Goal: Task Accomplishment & Management: Manage account settings

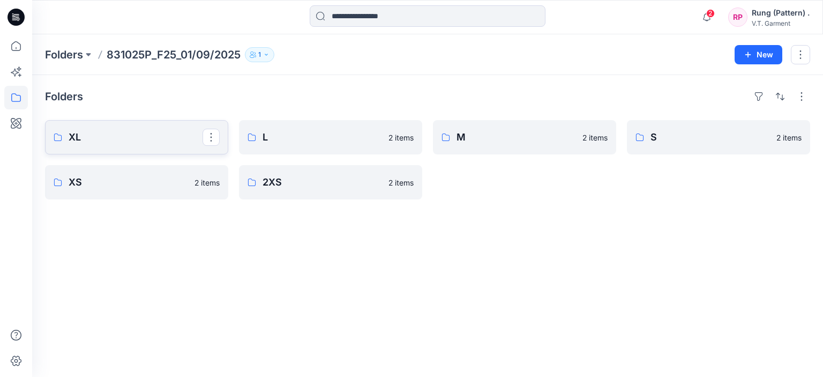
click at [96, 133] on p "XL" at bounding box center [136, 137] width 134 height 15
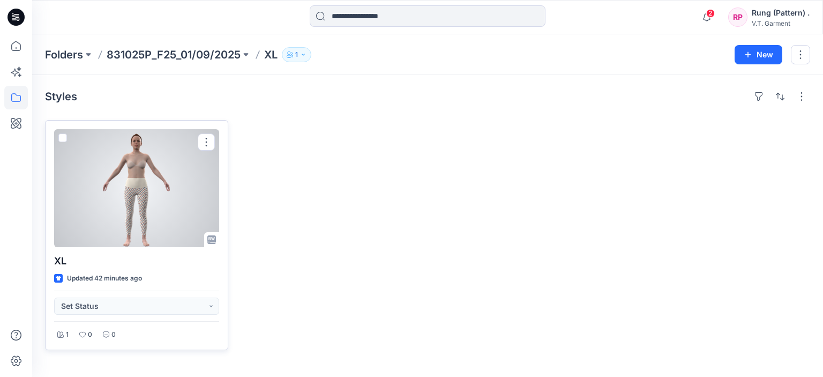
click at [154, 192] on div at bounding box center [136, 188] width 165 height 118
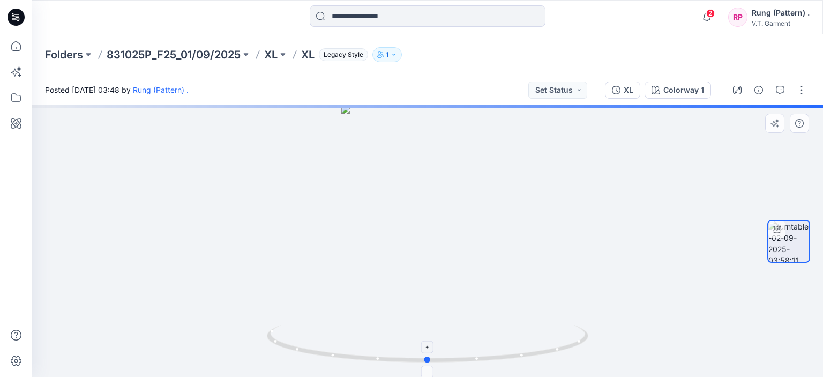
click at [427, 359] on circle at bounding box center [428, 359] width 6 height 6
drag, startPoint x: 423, startPoint y: 364, endPoint x: 255, endPoint y: 353, distance: 168.7
click at [255, 353] on div at bounding box center [427, 241] width 791 height 272
click at [377, 354] on icon at bounding box center [429, 345] width 324 height 40
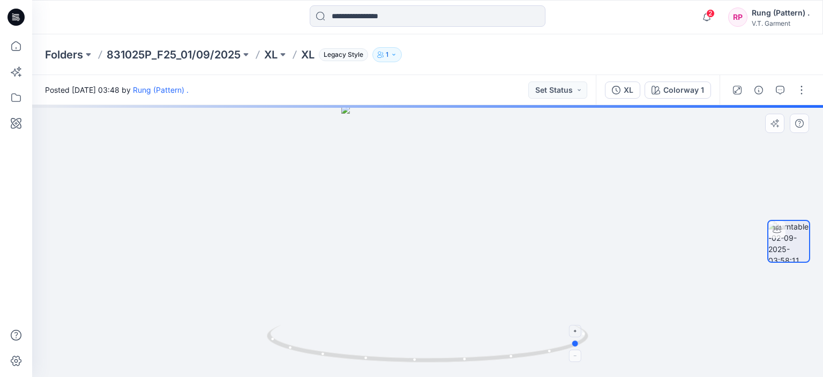
drag, startPoint x: 377, startPoint y: 354, endPoint x: 413, endPoint y: 359, distance: 36.8
click at [380, 354] on icon at bounding box center [429, 345] width 324 height 40
click at [414, 359] on icon at bounding box center [429, 345] width 324 height 40
click at [414, 360] on icon at bounding box center [429, 345] width 324 height 40
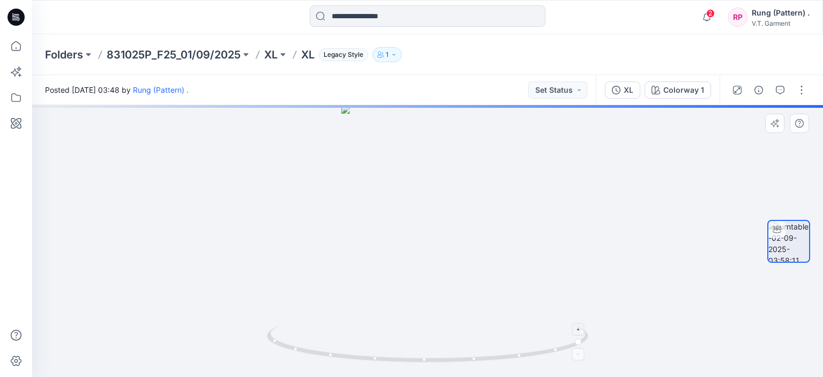
drag, startPoint x: 442, startPoint y: 362, endPoint x: 484, endPoint y: 358, distance: 42.0
click at [445, 362] on icon at bounding box center [429, 345] width 324 height 40
drag, startPoint x: 484, startPoint y: 358, endPoint x: 523, endPoint y: 358, distance: 38.6
click at [494, 358] on icon at bounding box center [429, 345] width 324 height 40
drag, startPoint x: 523, startPoint y: 358, endPoint x: 541, endPoint y: 364, distance: 19.7
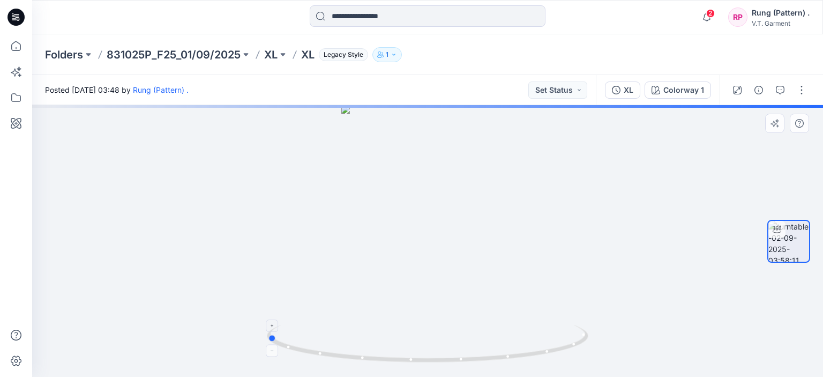
click at [525, 359] on icon at bounding box center [429, 345] width 324 height 40
drag, startPoint x: 564, startPoint y: 366, endPoint x: 598, endPoint y: 366, distance: 33.8
click at [585, 366] on img at bounding box center [428, 351] width 322 height 52
click at [598, 366] on div at bounding box center [427, 241] width 791 height 272
click at [173, 60] on p "831025P_F25_01/09/2025" at bounding box center [174, 54] width 134 height 15
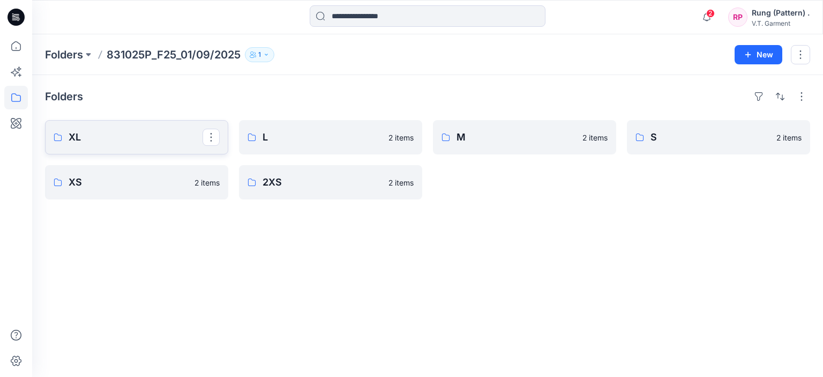
click at [140, 152] on link "XL" at bounding box center [136, 137] width 183 height 34
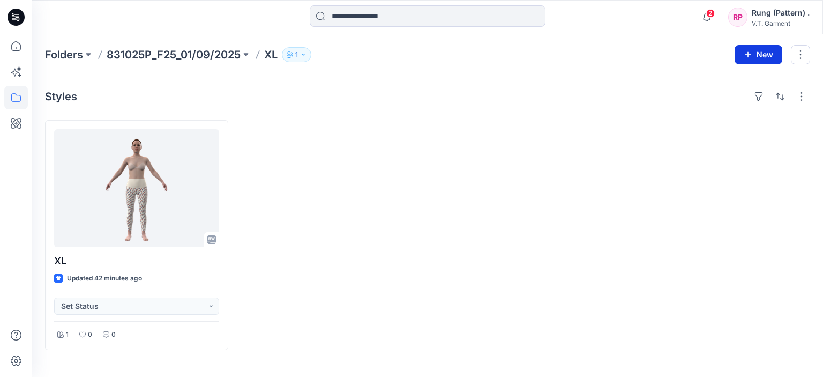
click at [762, 50] on button "New" at bounding box center [759, 54] width 48 height 19
click at [708, 100] on p "New Folder" at bounding box center [728, 101] width 40 height 11
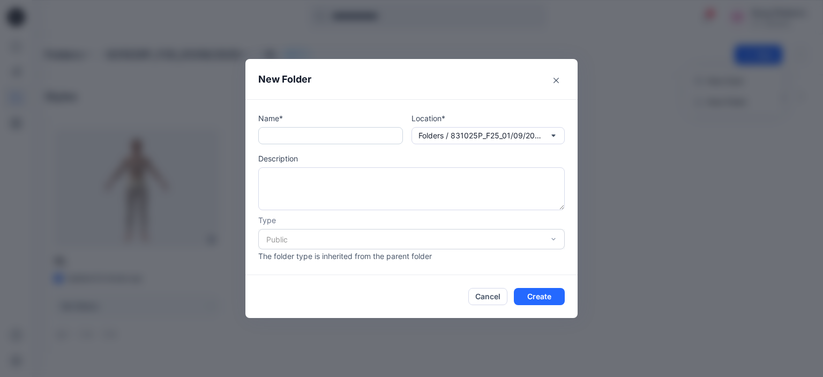
click at [309, 129] on input "text" at bounding box center [330, 135] width 145 height 17
type input "***"
click at [543, 294] on button "Create" at bounding box center [539, 296] width 51 height 17
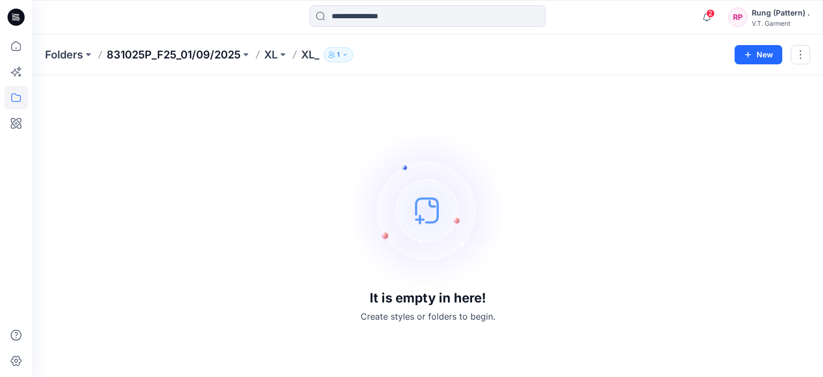
click at [174, 56] on p "831025P_F25_01/09/2025" at bounding box center [174, 54] width 134 height 15
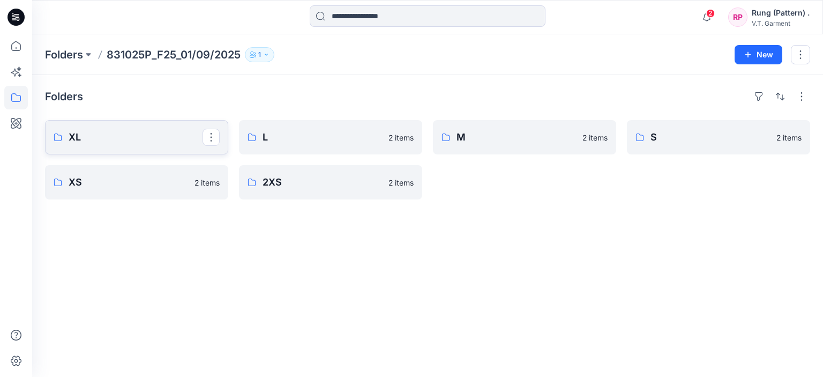
click at [72, 129] on link "XL" at bounding box center [136, 137] width 183 height 34
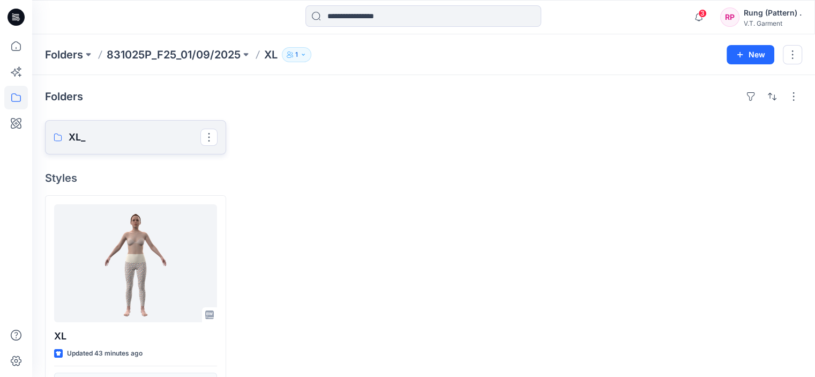
click at [144, 128] on link "XL_" at bounding box center [135, 137] width 181 height 34
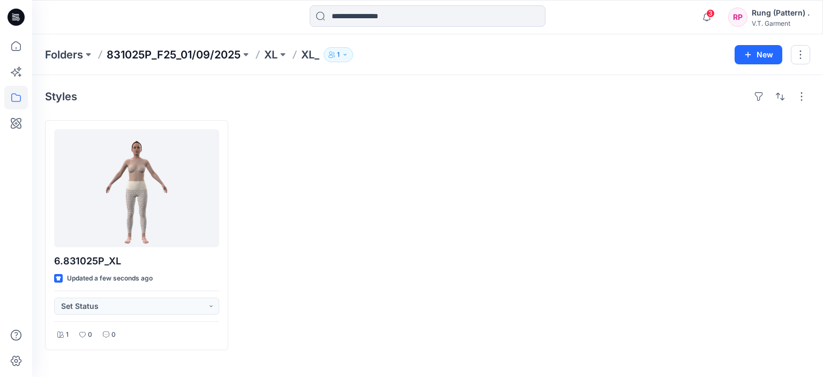
click at [206, 54] on p "831025P_F25_01/09/2025" at bounding box center [174, 54] width 134 height 15
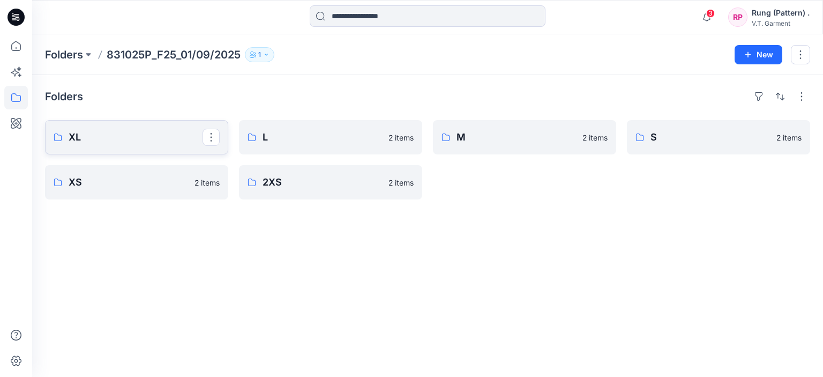
click at [156, 149] on link "XL" at bounding box center [136, 137] width 183 height 34
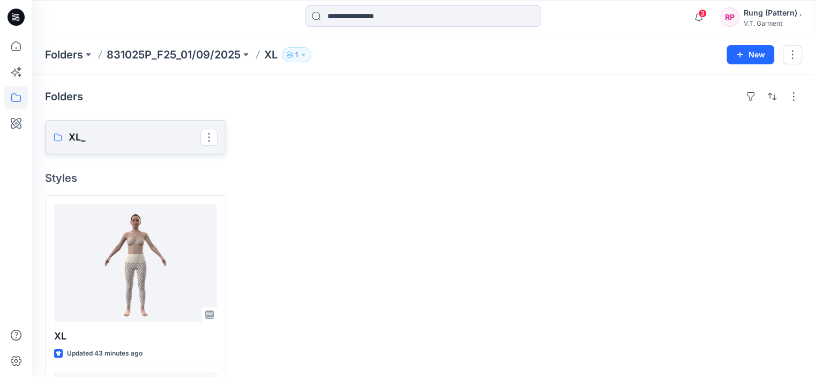
click at [126, 137] on p "XL_" at bounding box center [135, 137] width 132 height 15
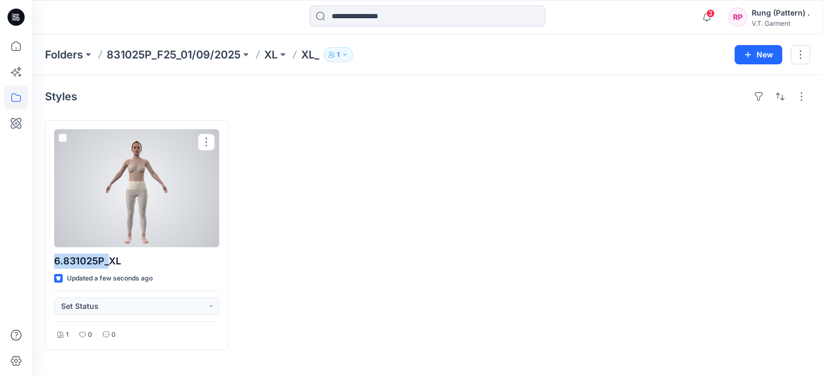
drag, startPoint x: 107, startPoint y: 263, endPoint x: 39, endPoint y: 257, distance: 68.9
click at [38, 258] on div "Styles 6.831025P_XL Updated a few seconds ago Set Status 1 0 0" at bounding box center [427, 226] width 791 height 302
click at [204, 151] on div at bounding box center [136, 188] width 165 height 118
click at [210, 135] on button "button" at bounding box center [206, 141] width 17 height 17
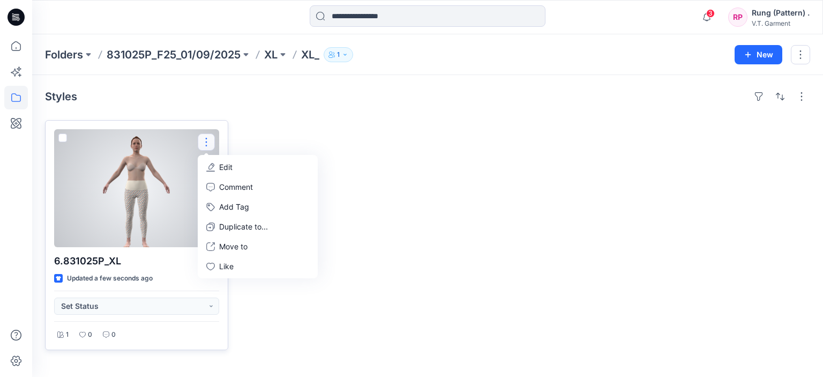
click at [255, 167] on button "Edit" at bounding box center [258, 167] width 116 height 20
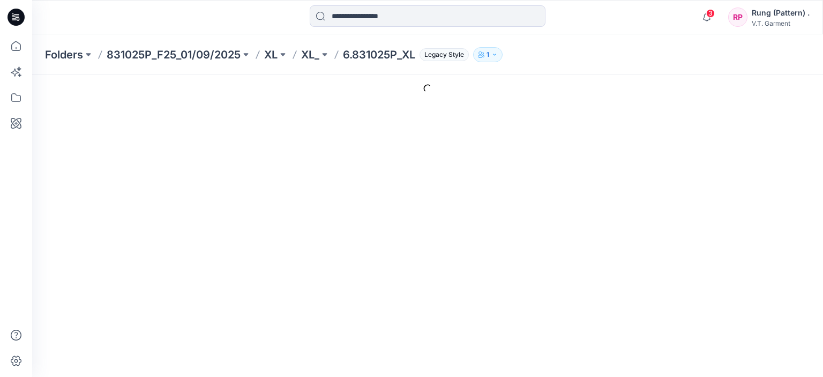
type input "**********"
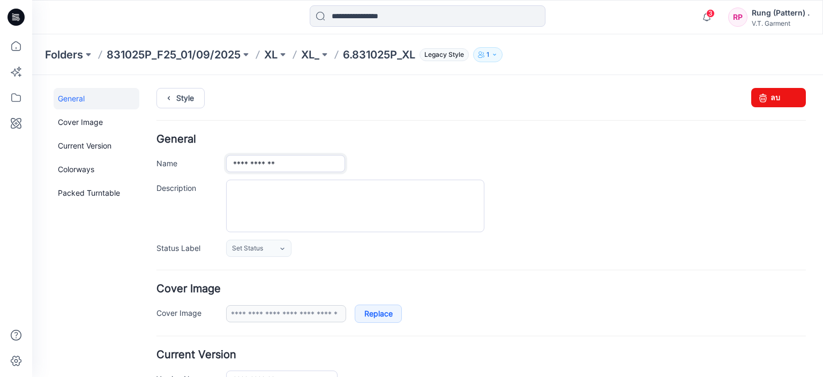
drag, startPoint x: 273, startPoint y: 165, endPoint x: 204, endPoint y: 167, distance: 69.2
click at [204, 167] on div "**********" at bounding box center [482, 163] width 650 height 17
type input "**"
click at [652, 216] on div at bounding box center [516, 206] width 580 height 53
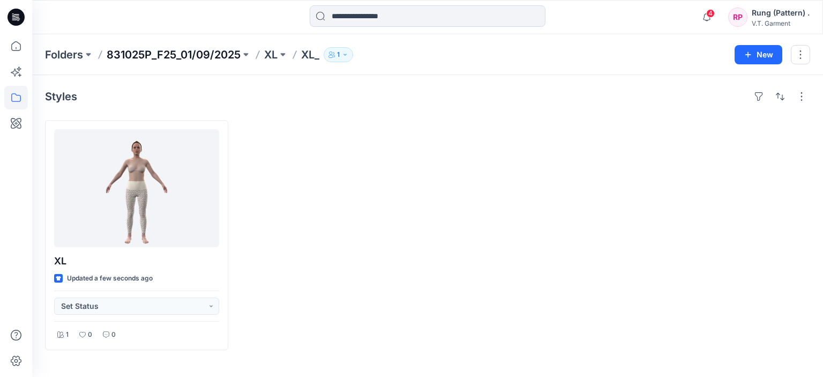
click at [165, 57] on p "831025P_F25_01/09/2025" at bounding box center [174, 54] width 134 height 15
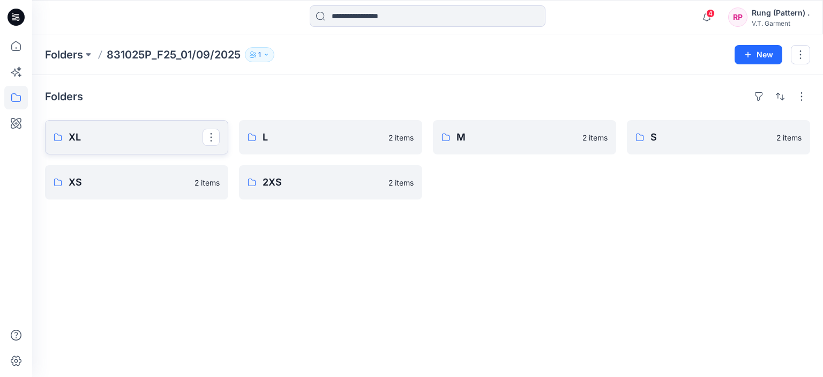
click at [151, 141] on p "XL" at bounding box center [136, 137] width 134 height 15
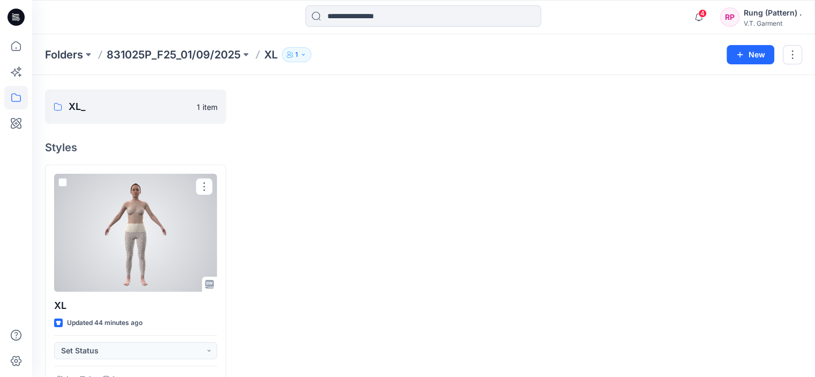
scroll to position [6, 0]
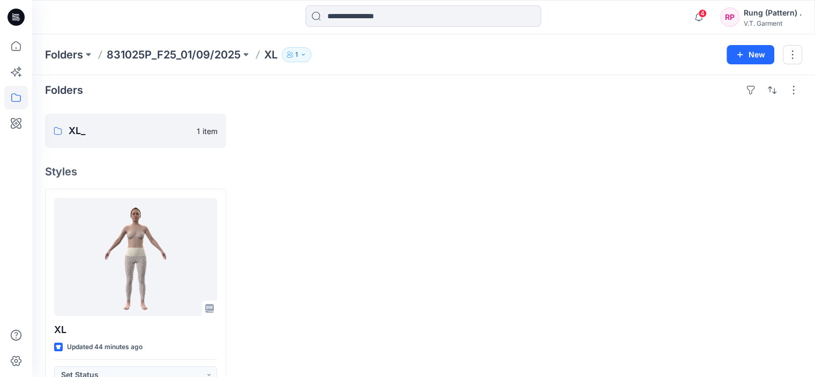
click at [274, 54] on p "XL" at bounding box center [270, 54] width 13 height 15
click at [176, 57] on p "831025P_F25_01/09/2025" at bounding box center [174, 54] width 134 height 15
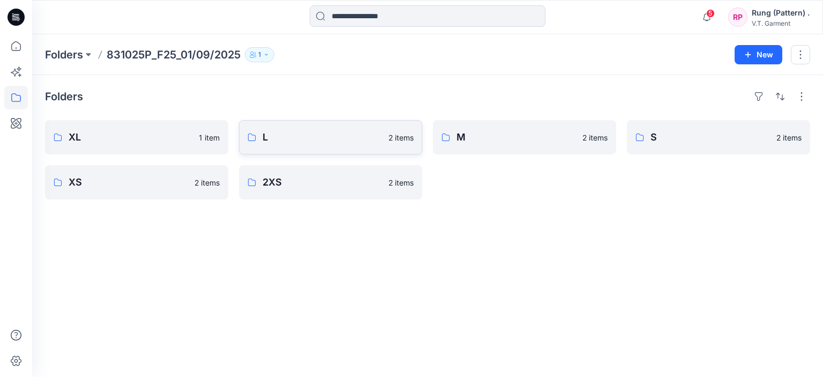
click at [297, 125] on link "L 2 items" at bounding box center [330, 137] width 183 height 34
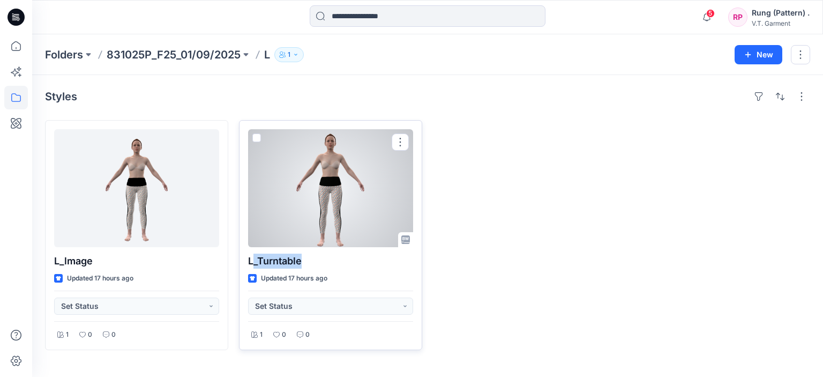
drag, startPoint x: 313, startPoint y: 264, endPoint x: 254, endPoint y: 264, distance: 59.0
click at [254, 264] on p "L_Turntable" at bounding box center [330, 261] width 165 height 15
copy p "_Turntable"
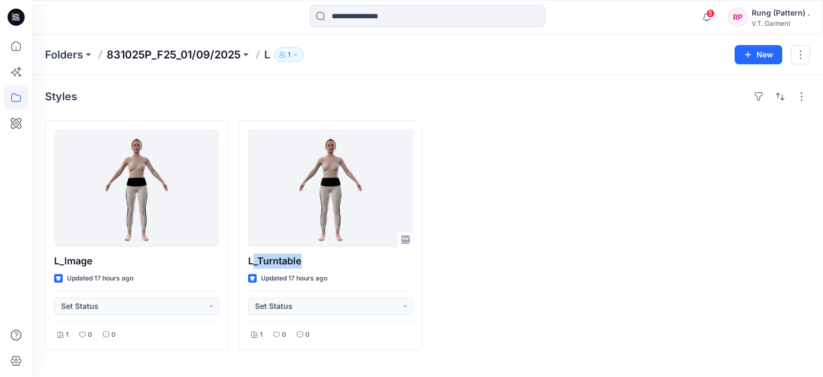
click at [203, 62] on p "831025P_F25_01/09/2025" at bounding box center [174, 54] width 134 height 15
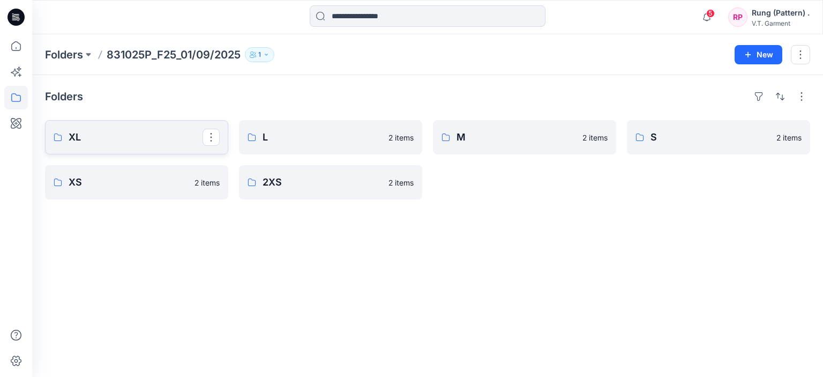
click at [153, 124] on link "XL" at bounding box center [136, 137] width 183 height 34
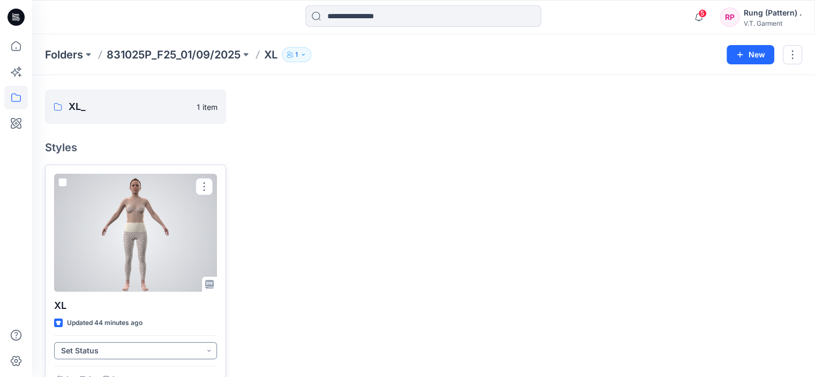
scroll to position [60, 0]
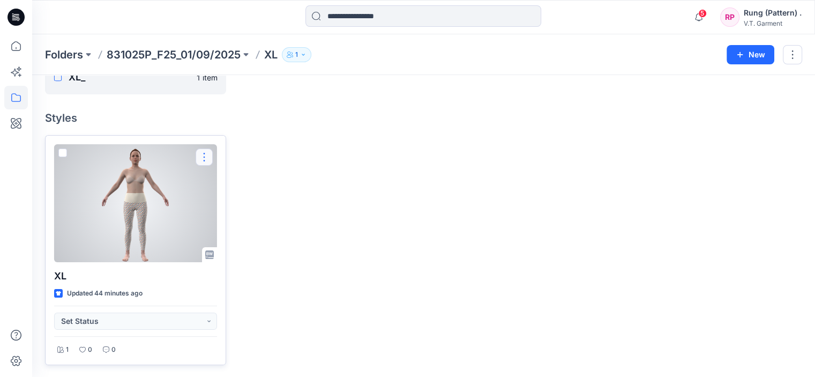
click at [204, 154] on button "button" at bounding box center [204, 156] width 17 height 17
click at [232, 179] on button "Edit" at bounding box center [256, 182] width 116 height 20
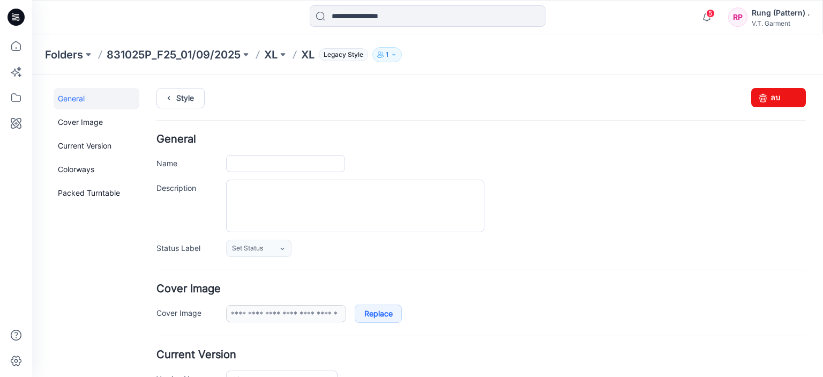
type input "**"
type input "**********"
click at [272, 162] on input "**" at bounding box center [285, 163] width 119 height 17
paste input "**********"
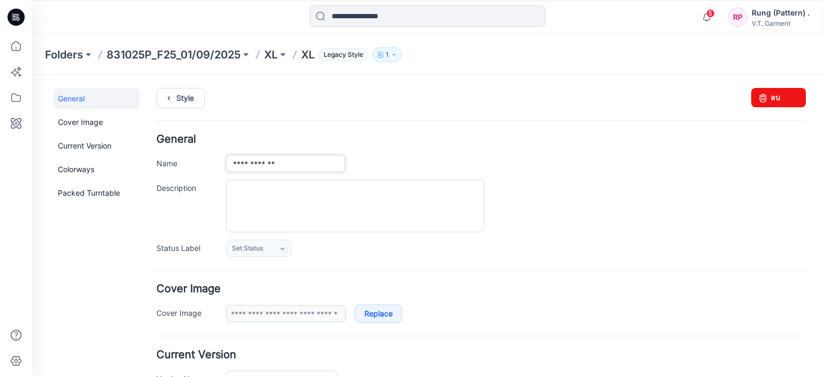
type input "**********"
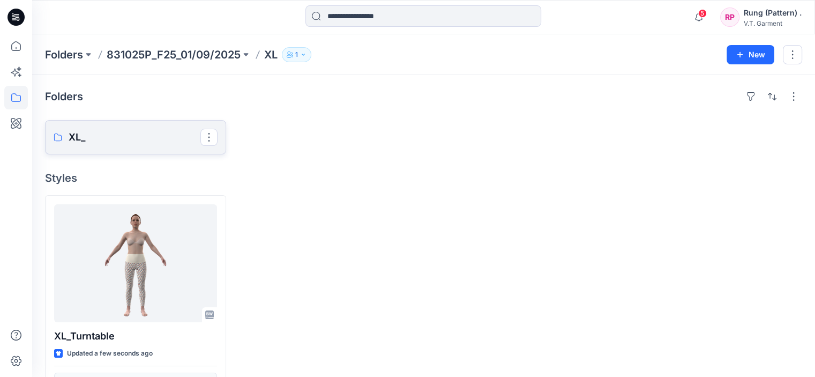
click at [179, 139] on p "XL_" at bounding box center [135, 137] width 132 height 15
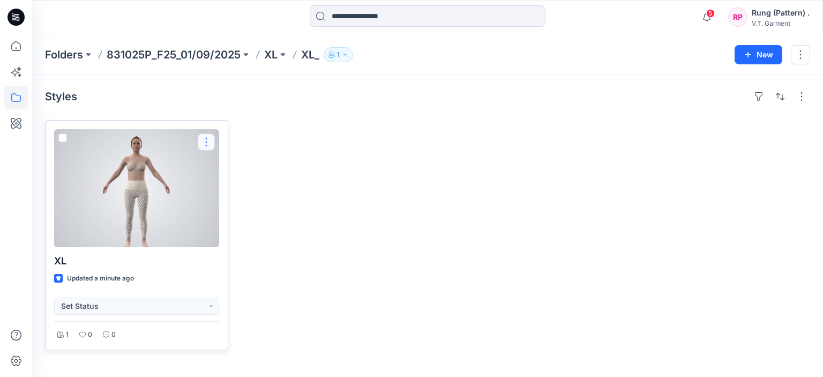
click at [210, 138] on button "button" at bounding box center [206, 141] width 17 height 17
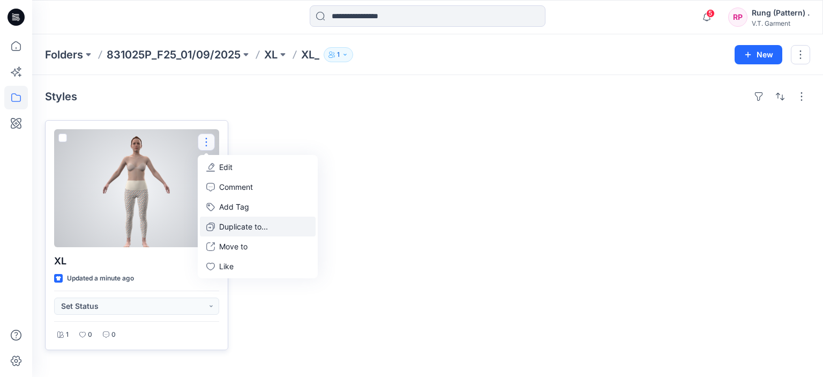
click at [231, 226] on p "Duplicate to..." at bounding box center [243, 226] width 49 height 11
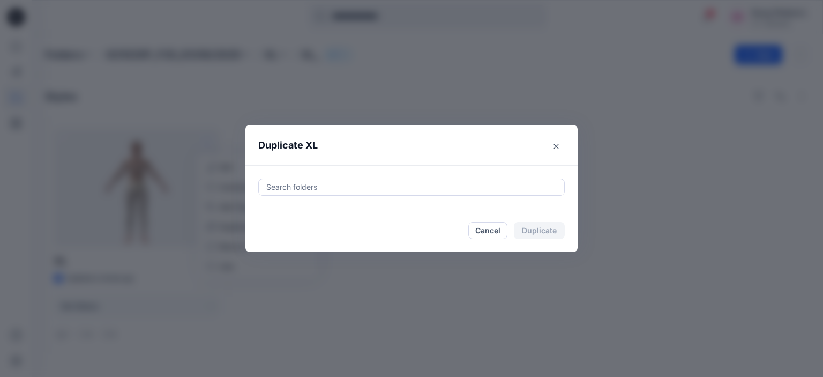
click at [359, 187] on div at bounding box center [411, 187] width 293 height 13
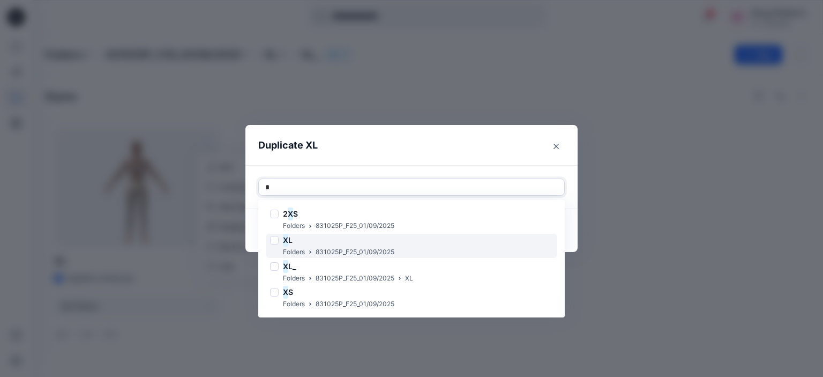
click at [309, 241] on div "X L" at bounding box center [332, 240] width 124 height 13
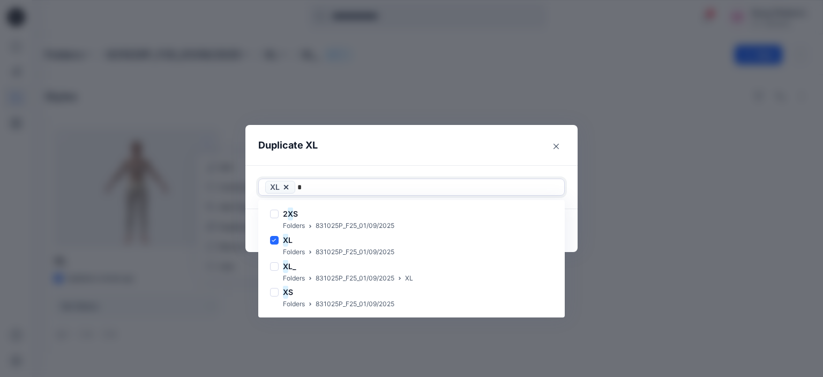
type input "*"
click at [408, 143] on header "Duplicate XL" at bounding box center [401, 145] width 311 height 41
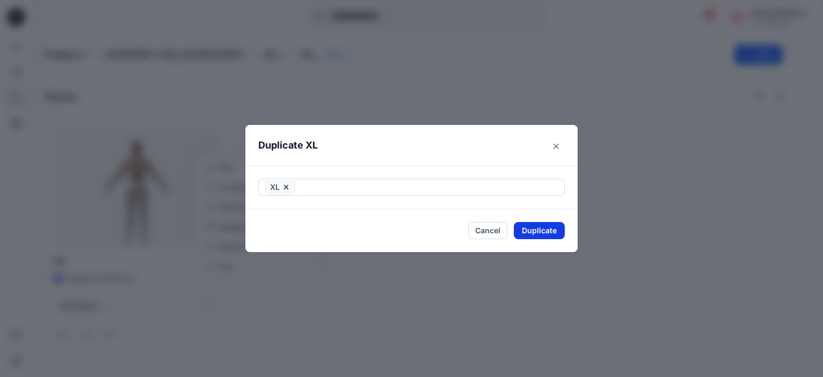
click at [552, 236] on button "Duplicate" at bounding box center [539, 230] width 51 height 17
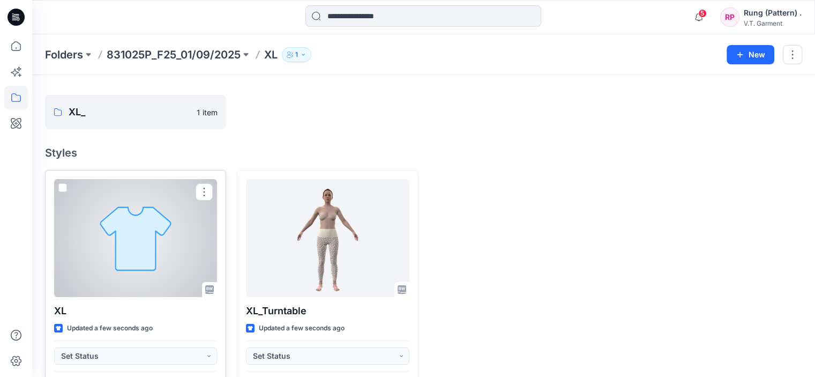
scroll to position [6, 0]
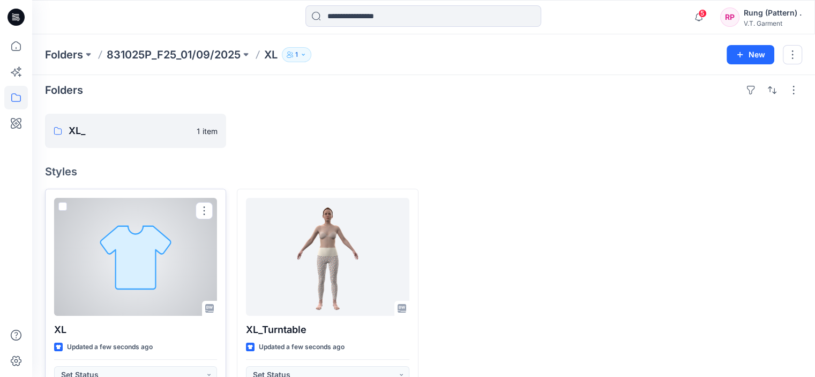
click at [206, 162] on div "Folders XL_ 1 item Styles XL Updated a few seconds ago Set Status 1 0 0 XL_Turn…" at bounding box center [423, 250] width 783 height 363
click at [202, 203] on button "button" at bounding box center [204, 210] width 17 height 17
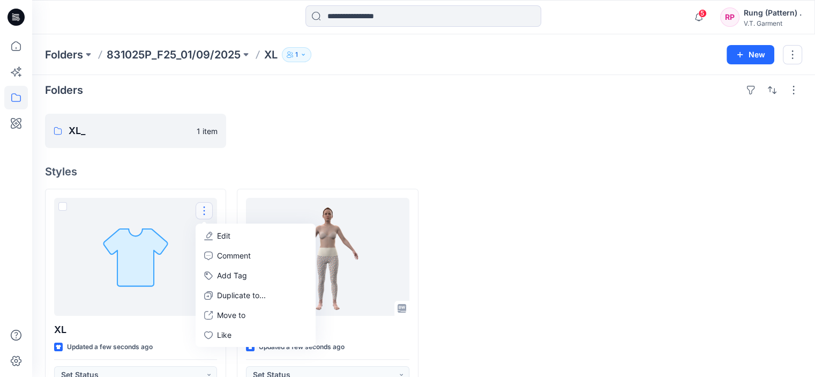
click at [232, 170] on h4 "Styles" at bounding box center [423, 171] width 757 height 13
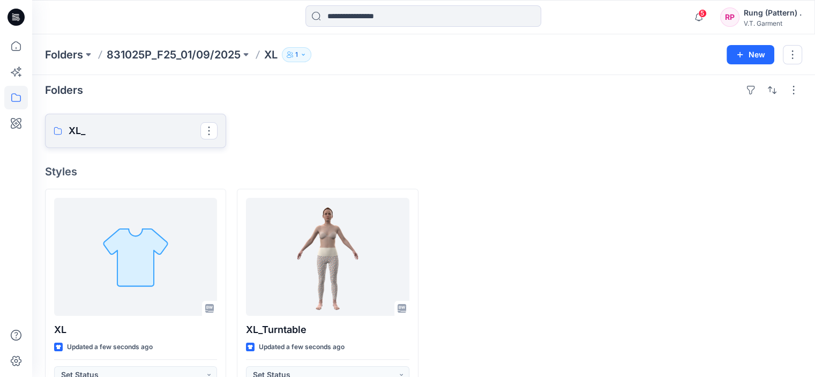
click at [167, 132] on p "XL_" at bounding box center [135, 130] width 132 height 15
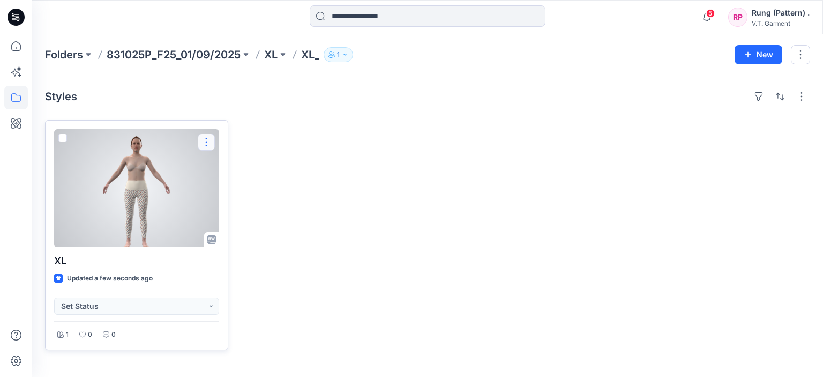
click at [202, 140] on button "button" at bounding box center [206, 141] width 17 height 17
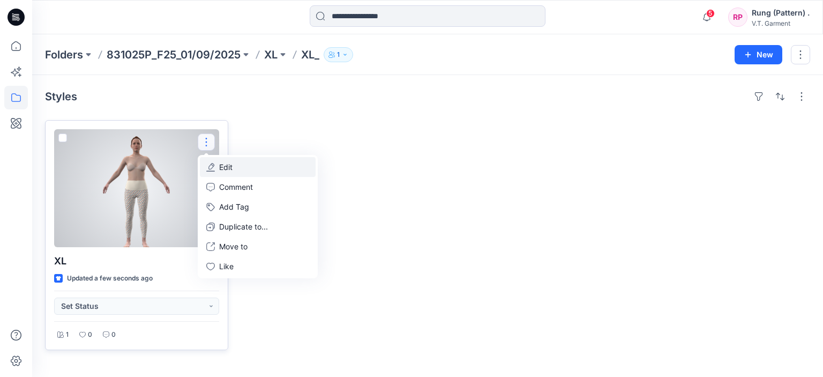
click at [235, 169] on button "Edit" at bounding box center [258, 167] width 116 height 20
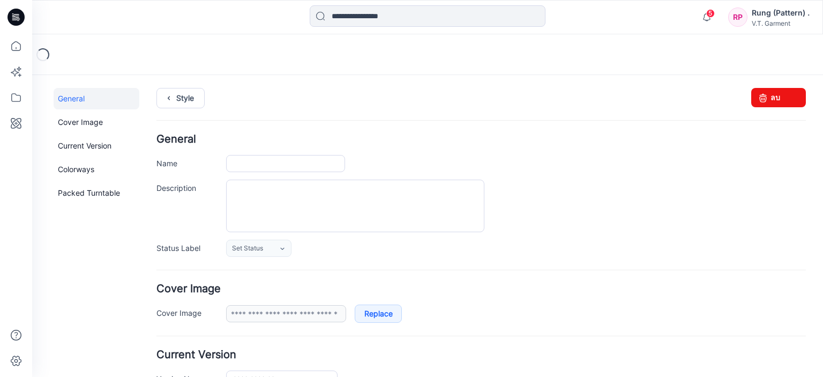
type input "**"
type input "**********"
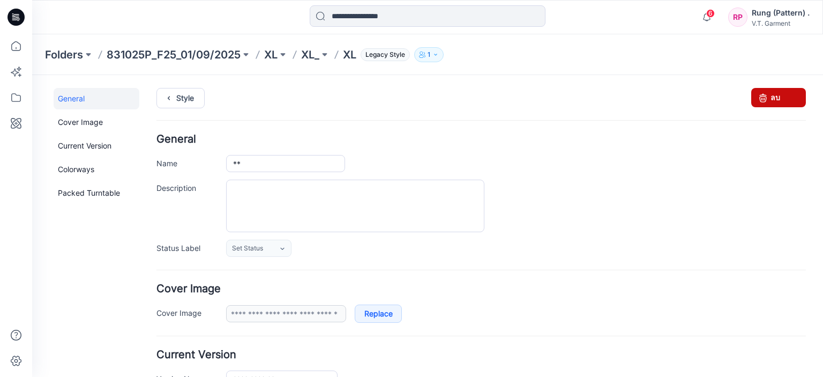
drag, startPoint x: 502, startPoint y: 115, endPoint x: 773, endPoint y: 101, distance: 271.1
click at [773, 101] on link "ลบ" at bounding box center [779, 97] width 55 height 19
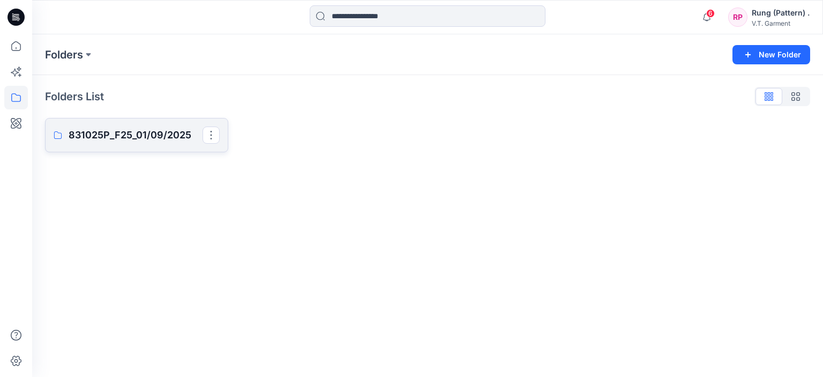
click at [137, 138] on p "831025P_F25_01/09/2025" at bounding box center [136, 135] width 134 height 15
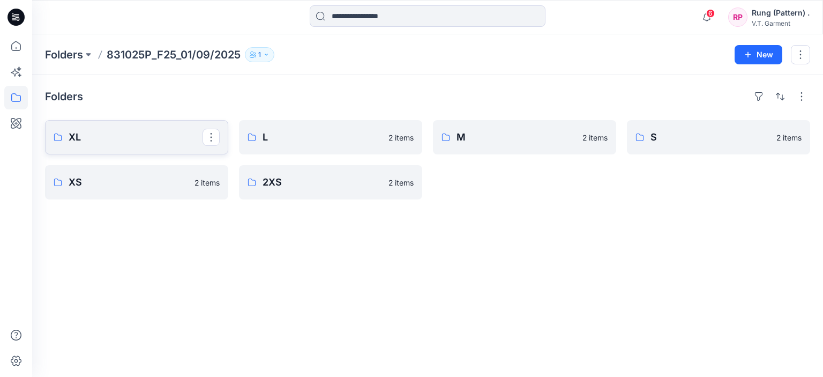
click at [112, 130] on p "XL" at bounding box center [136, 137] width 134 height 15
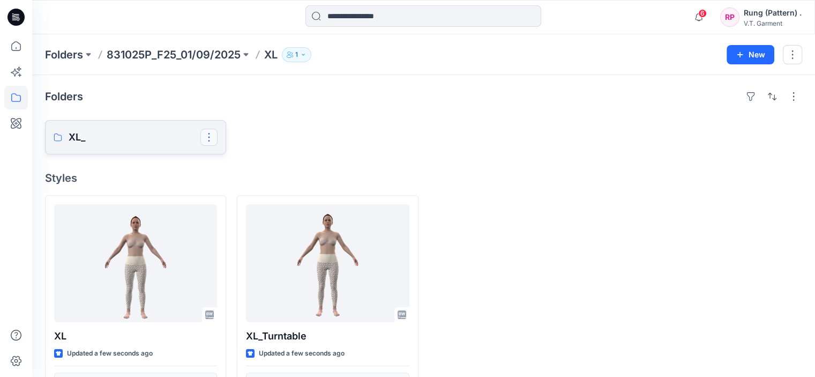
click at [210, 142] on button "button" at bounding box center [208, 137] width 17 height 17
click at [224, 205] on p "Delete Folder" at bounding box center [252, 205] width 61 height 11
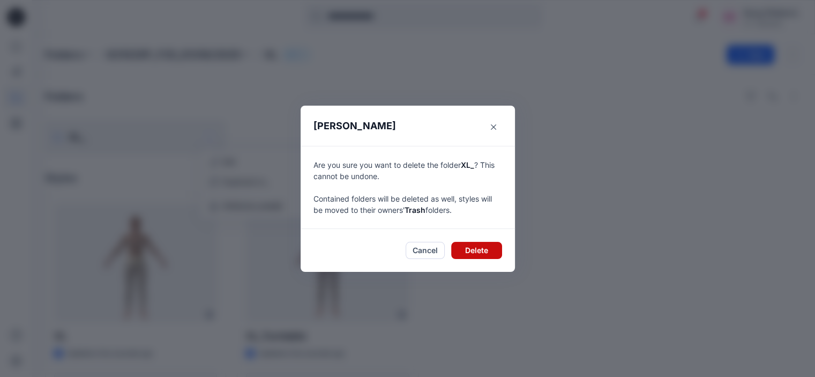
click at [473, 248] on button "Delete" at bounding box center [476, 250] width 51 height 17
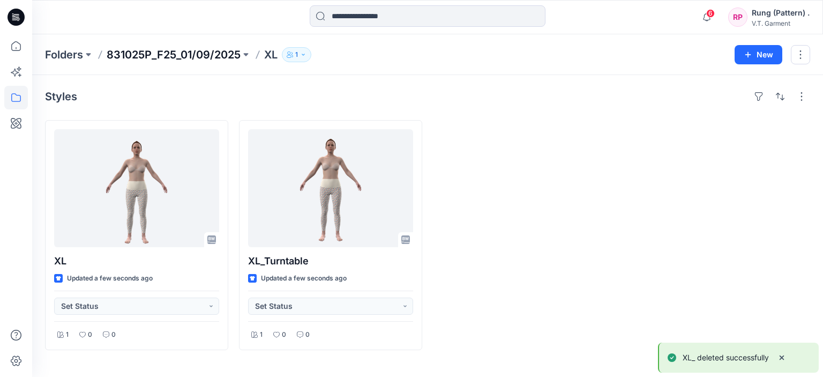
click at [206, 55] on p "831025P_F25_01/09/2025" at bounding box center [174, 54] width 134 height 15
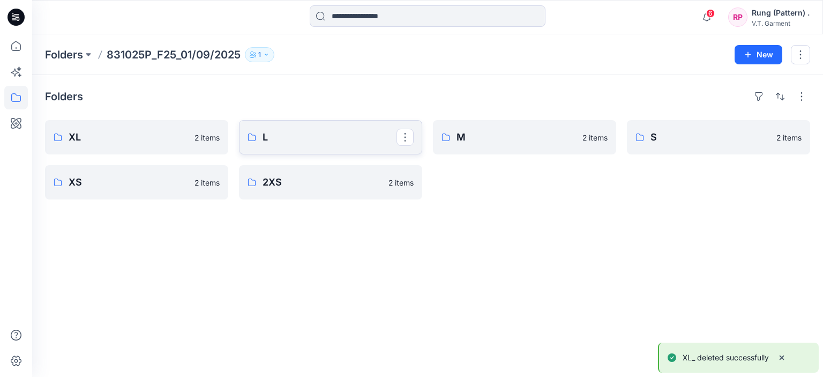
click at [339, 143] on p "L" at bounding box center [330, 137] width 134 height 15
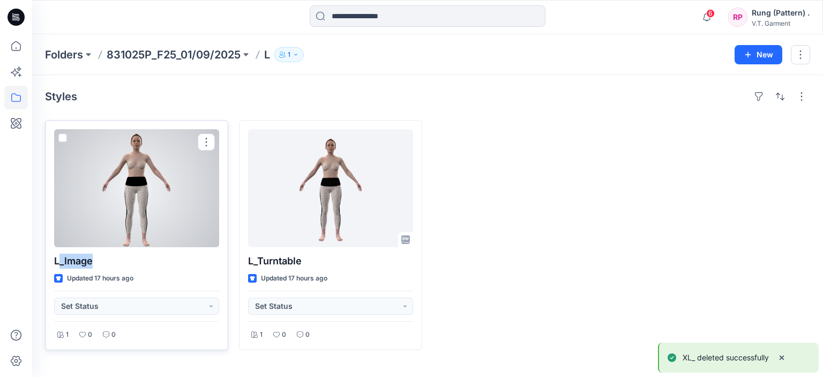
drag, startPoint x: 122, startPoint y: 265, endPoint x: 61, endPoint y: 264, distance: 61.1
click at [61, 264] on p "L_lmage" at bounding box center [136, 261] width 165 height 15
copy p "_lmage"
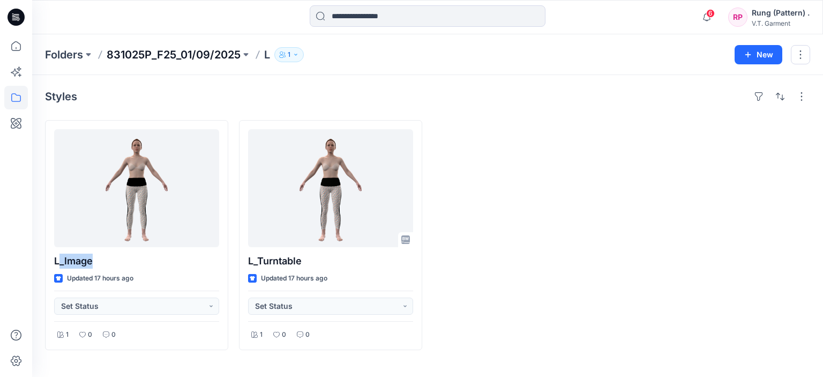
click at [179, 59] on p "831025P_F25_01/09/2025" at bounding box center [174, 54] width 134 height 15
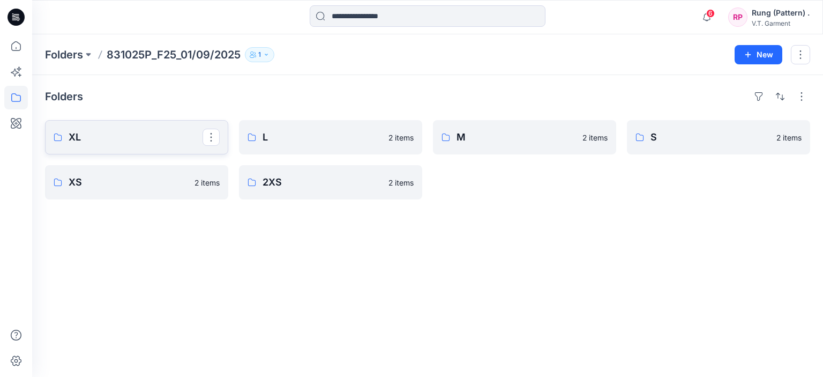
click at [137, 142] on p "XL" at bounding box center [136, 137] width 134 height 15
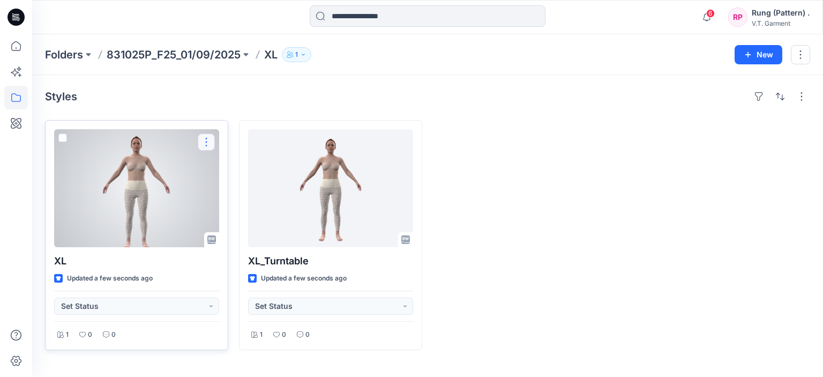
click at [206, 145] on button "button" at bounding box center [206, 141] width 17 height 17
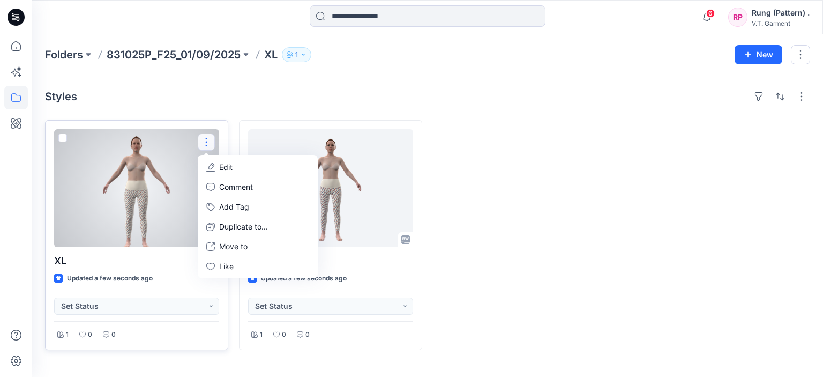
click at [225, 170] on p "Edit" at bounding box center [225, 166] width 13 height 11
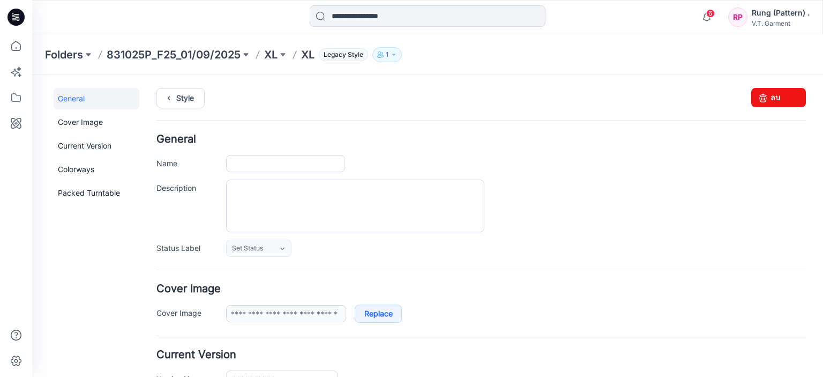
type input "**"
type input "**********"
click at [266, 162] on input "**" at bounding box center [285, 163] width 119 height 17
paste input "******"
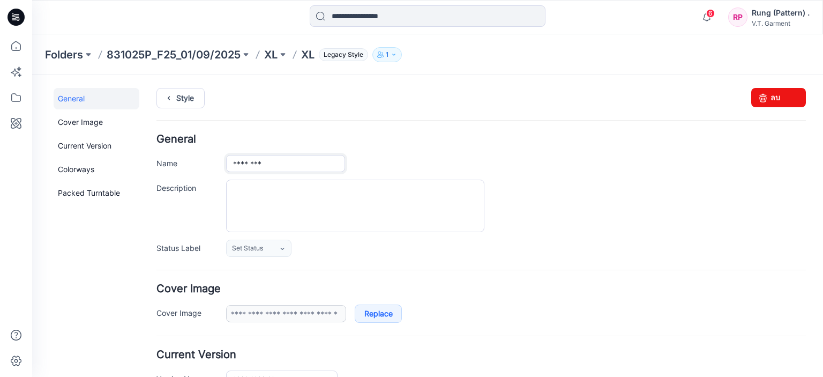
type input "********"
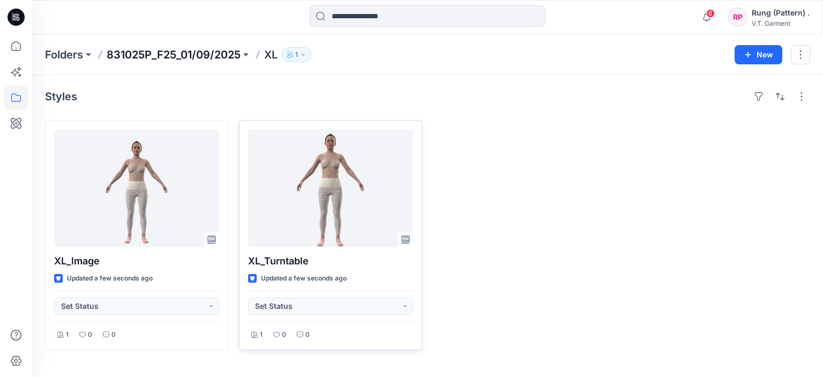
click at [164, 50] on p "831025P_F25_01/09/2025" at bounding box center [174, 54] width 134 height 15
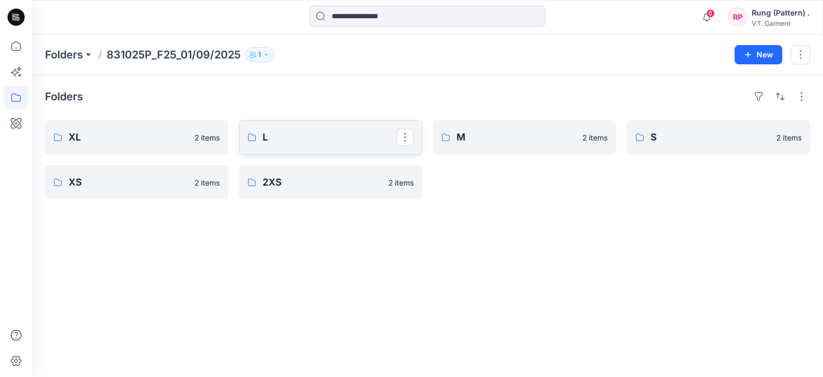
click at [311, 140] on p "L" at bounding box center [330, 137] width 134 height 15
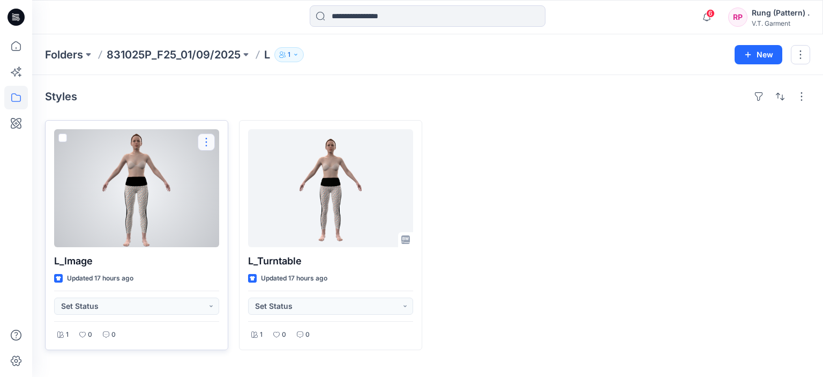
click at [209, 135] on button "button" at bounding box center [206, 141] width 17 height 17
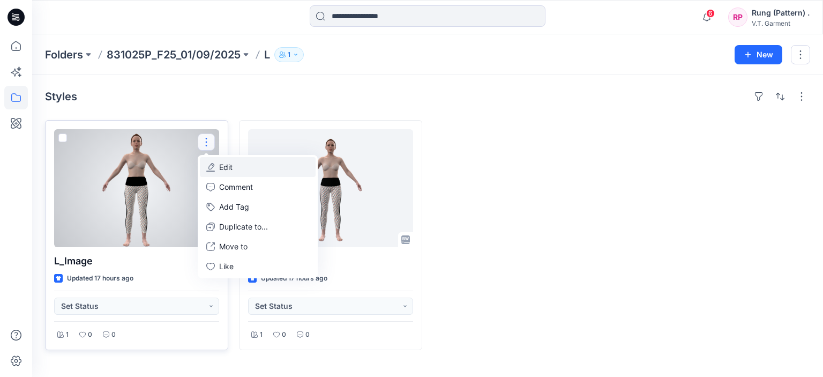
click at [213, 164] on icon "button" at bounding box center [210, 167] width 9 height 9
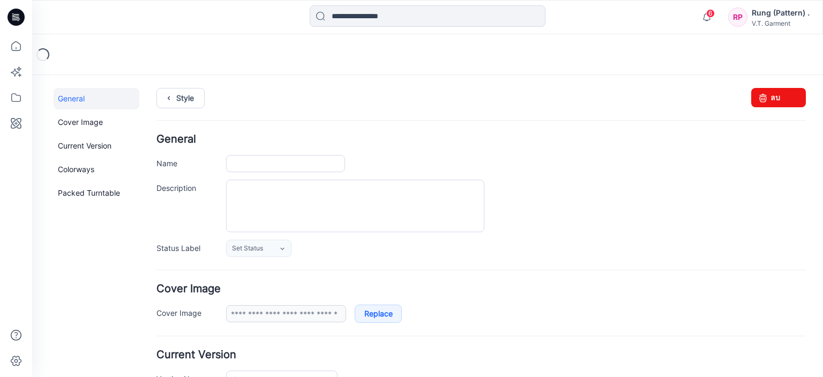
type input "*******"
type input "**********"
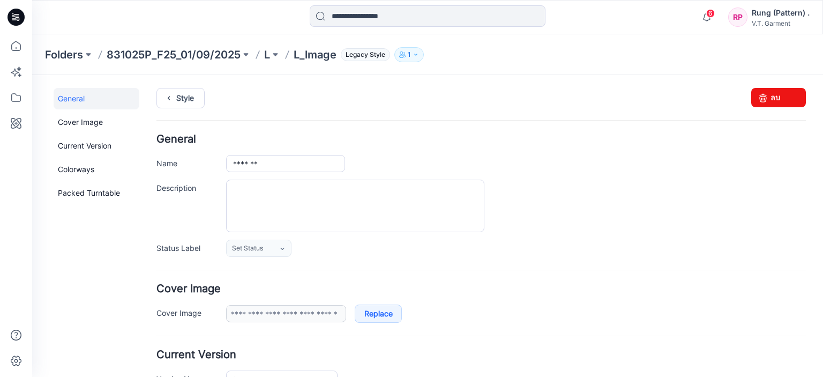
click at [771, 108] on div "Style Changes Saved ลบ" at bounding box center [482, 111] width 650 height 46
drag, startPoint x: 772, startPoint y: 98, endPoint x: 491, endPoint y: 108, distance: 281.6
click at [772, 98] on link "ลบ" at bounding box center [779, 97] width 55 height 19
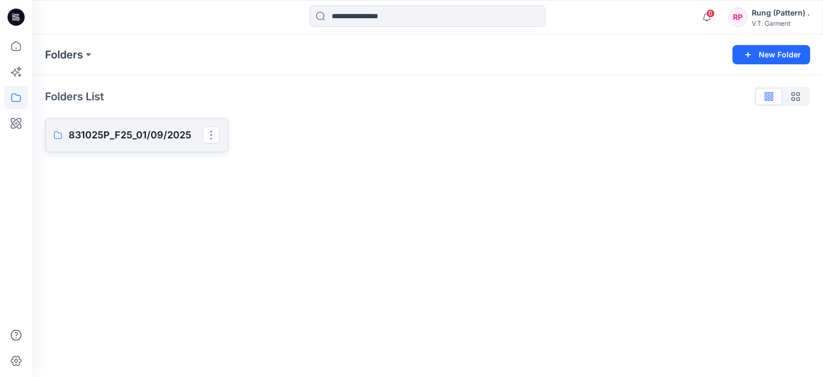
click at [77, 128] on p "831025P_F25_01/09/2025" at bounding box center [136, 135] width 134 height 15
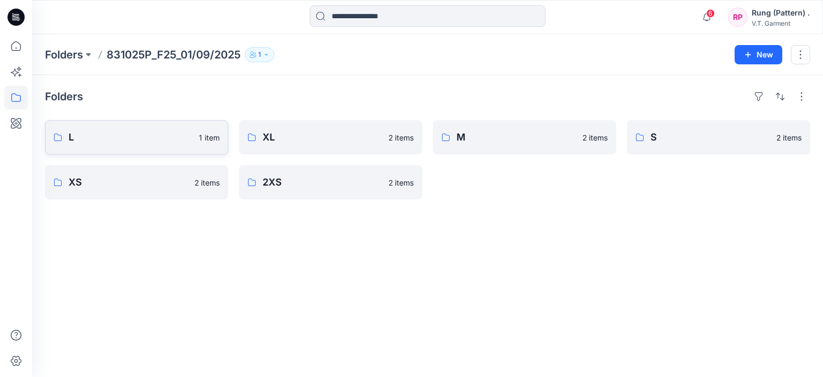
click at [114, 120] on link "L 1 item" at bounding box center [136, 137] width 183 height 34
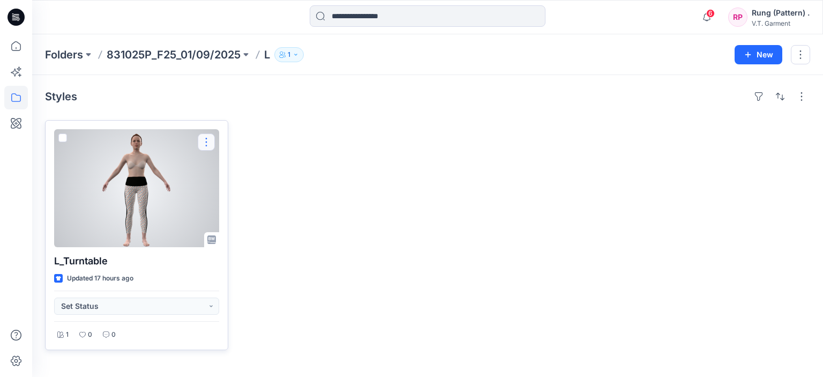
click at [207, 138] on button "button" at bounding box center [206, 141] width 17 height 17
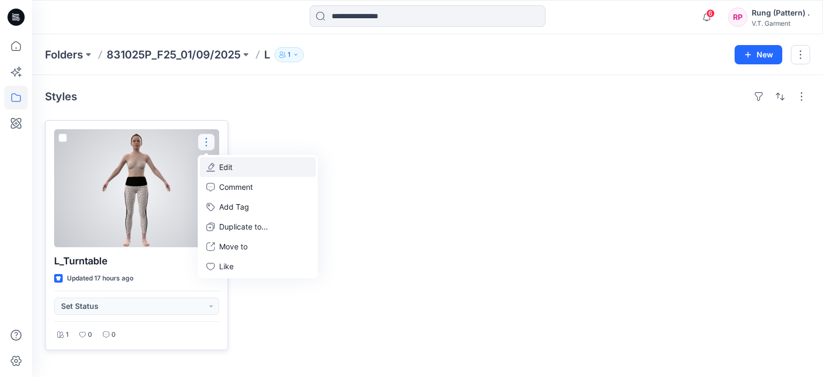
click at [222, 163] on p "Edit" at bounding box center [225, 166] width 13 height 11
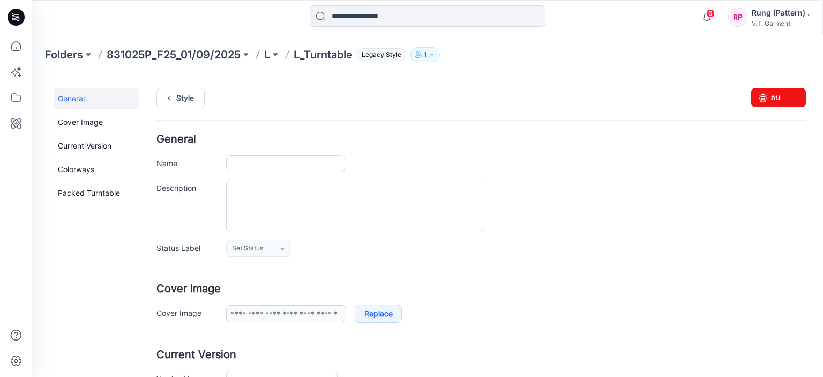
type input "**********"
click at [756, 92] on icon at bounding box center [763, 97] width 15 height 19
type input "**********"
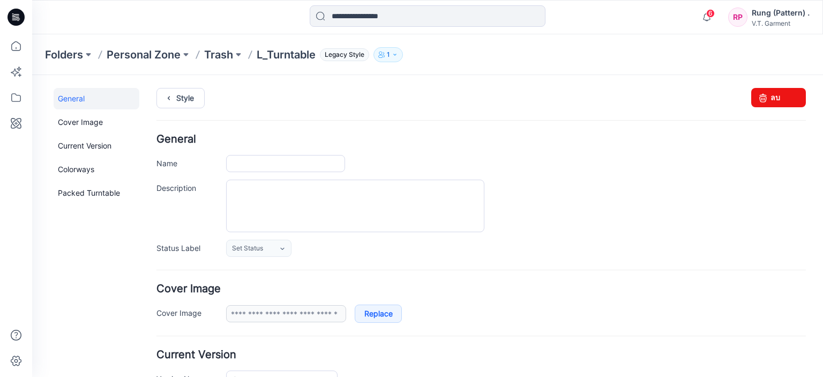
type input "**********"
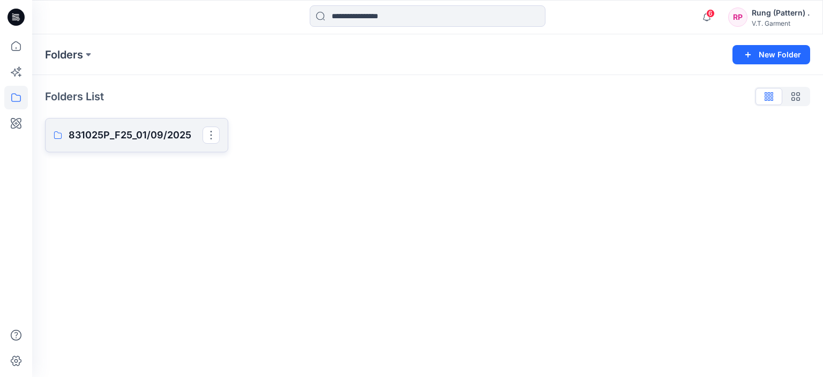
click at [127, 132] on p "831025P_F25_01/09/2025" at bounding box center [136, 135] width 134 height 15
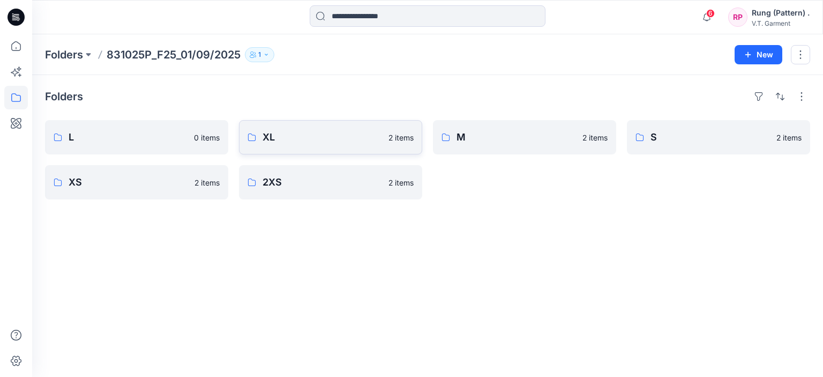
click at [309, 146] on link "XL 2 items" at bounding box center [330, 137] width 183 height 34
click at [108, 122] on link "L" at bounding box center [136, 137] width 183 height 34
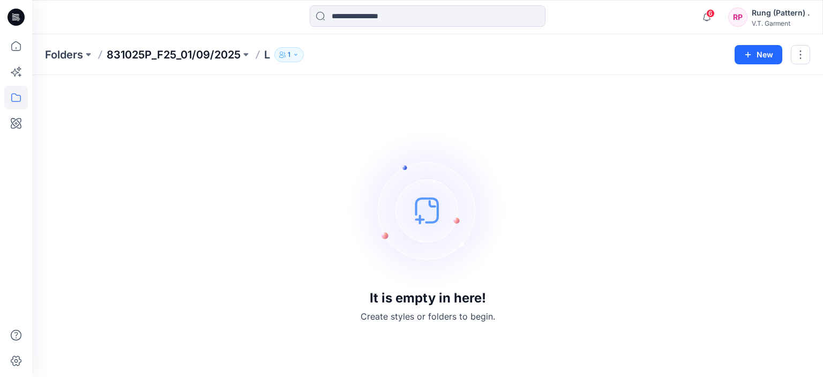
click at [139, 50] on p "831025P_F25_01/09/2025" at bounding box center [174, 54] width 134 height 15
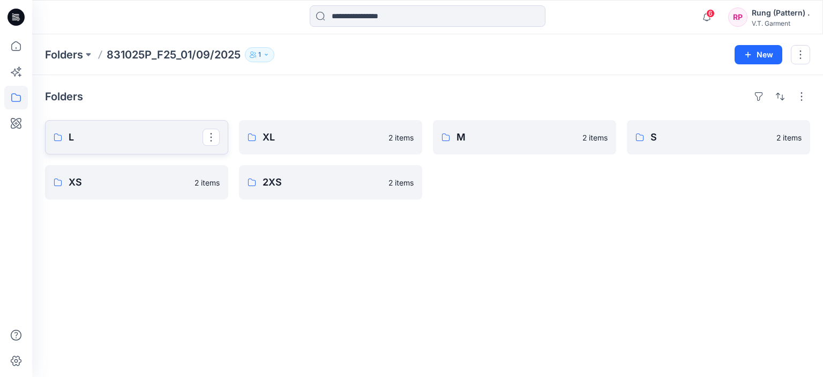
click at [94, 137] on p "L" at bounding box center [136, 137] width 134 height 15
